Goal: Task Accomplishment & Management: Complete application form

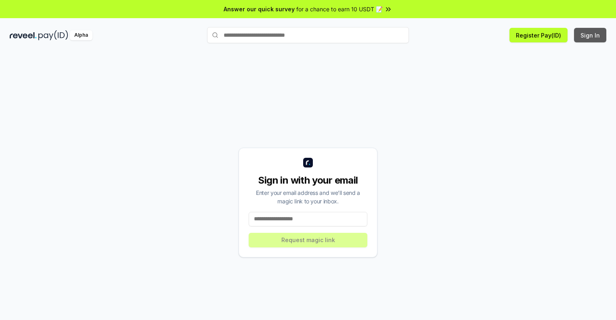
click at [591, 35] on button "Sign In" at bounding box center [590, 35] width 32 height 15
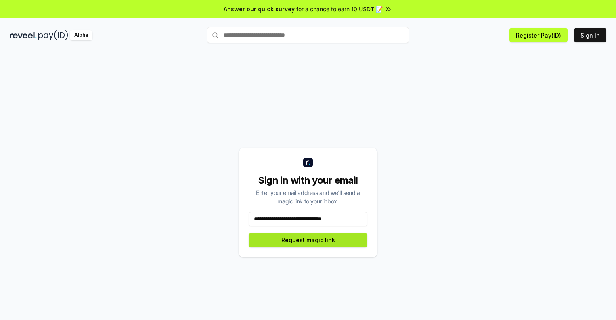
type input "**********"
click at [308, 240] on button "Request magic link" at bounding box center [308, 240] width 119 height 15
